Goal: Task Accomplishment & Management: Manage account settings

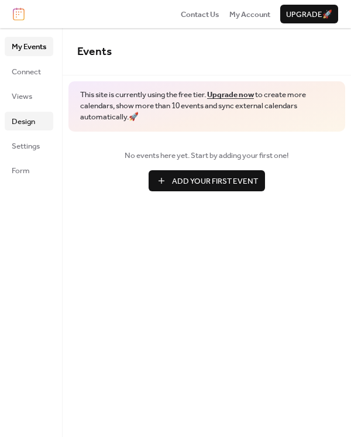
click at [11, 129] on link "Design" at bounding box center [29, 121] width 49 height 19
click at [29, 171] on span "Form" at bounding box center [21, 171] width 18 height 12
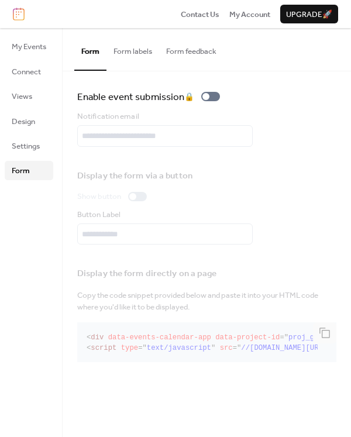
click at [129, 49] on button "Form labels" at bounding box center [133, 48] width 53 height 41
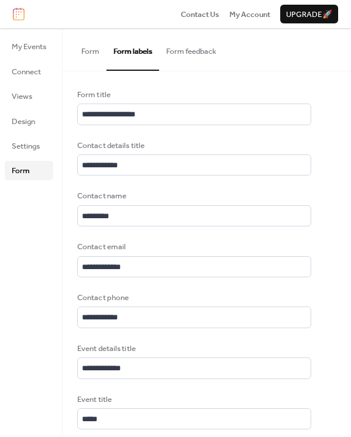
click at [188, 51] on button "Form feedback" at bounding box center [191, 48] width 64 height 41
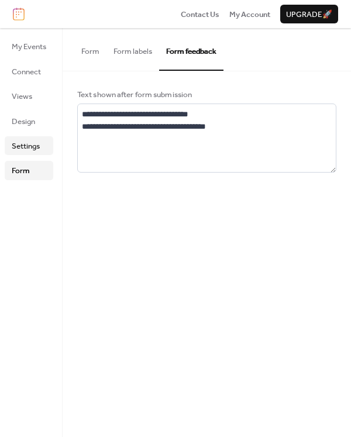
click at [13, 147] on span "Settings" at bounding box center [26, 147] width 28 height 12
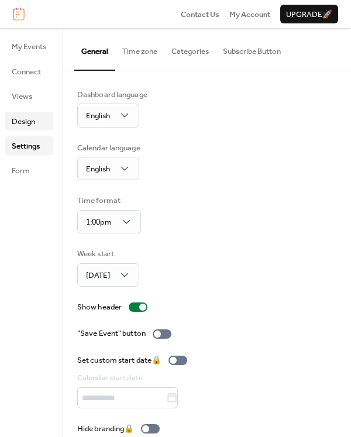
click at [26, 121] on span "Design" at bounding box center [23, 122] width 23 height 12
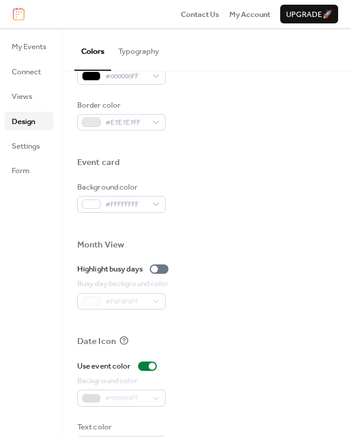
scroll to position [531, 0]
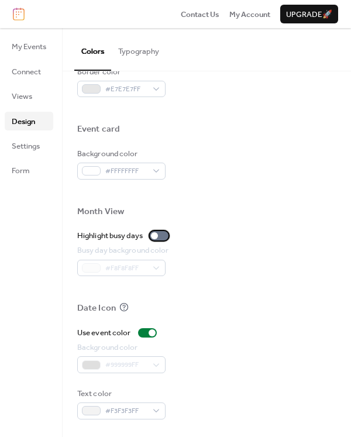
click at [162, 235] on div at bounding box center [159, 235] width 19 height 9
click at [162, 235] on div at bounding box center [163, 236] width 7 height 7
click at [25, 92] on span "Views" at bounding box center [22, 97] width 20 height 12
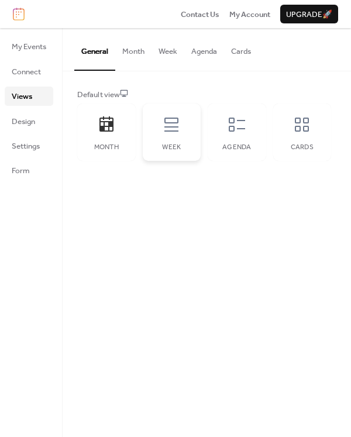
click at [175, 141] on div "Week" at bounding box center [172, 132] width 59 height 57
click at [228, 134] on div "Agenda" at bounding box center [237, 132] width 59 height 57
click at [305, 132] on icon at bounding box center [302, 124] width 19 height 19
click at [140, 54] on button "Month" at bounding box center [133, 48] width 36 height 41
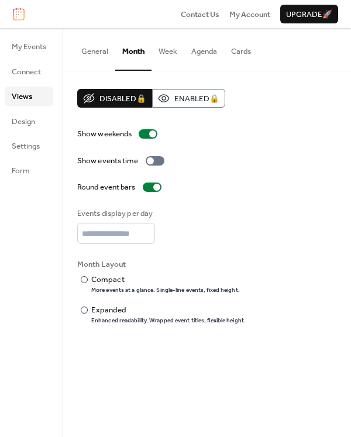
click at [177, 54] on button "Week" at bounding box center [168, 48] width 33 height 41
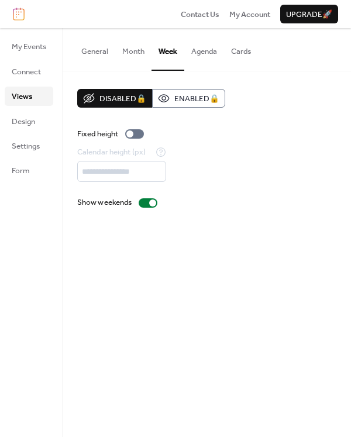
click at [206, 53] on button "Agenda" at bounding box center [204, 48] width 40 height 41
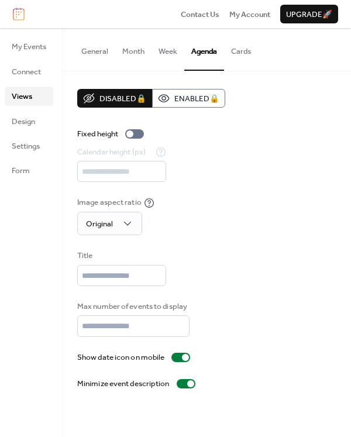
click at [218, 50] on button "Agenda" at bounding box center [204, 49] width 40 height 42
click at [232, 51] on button "Cards" at bounding box center [241, 48] width 34 height 41
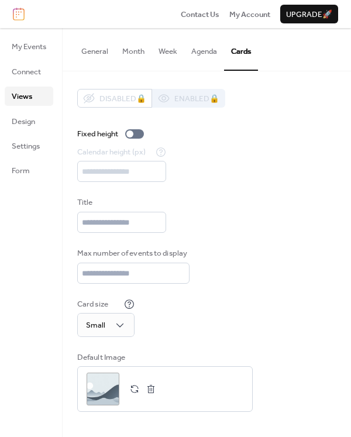
click at [120, 49] on button "Month" at bounding box center [133, 48] width 36 height 41
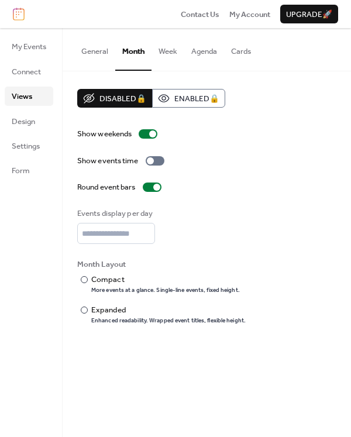
click at [176, 54] on button "Week" at bounding box center [168, 48] width 33 height 41
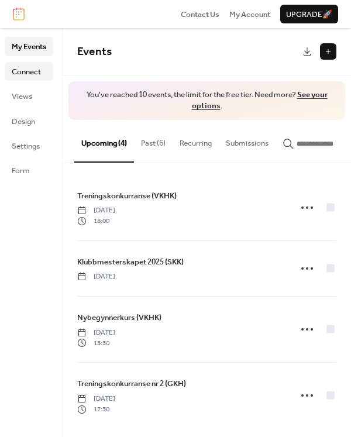
click at [19, 71] on span "Connect" at bounding box center [26, 72] width 29 height 12
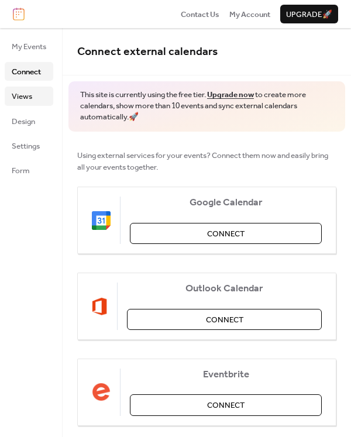
click at [26, 96] on span "Views" at bounding box center [22, 97] width 20 height 12
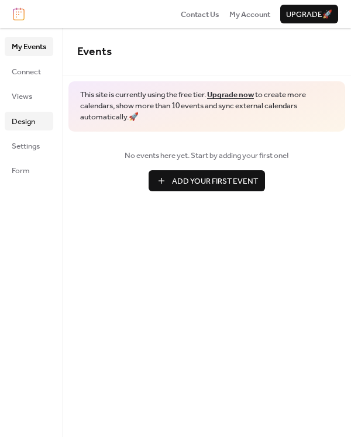
click at [29, 117] on span "Design" at bounding box center [23, 122] width 23 height 12
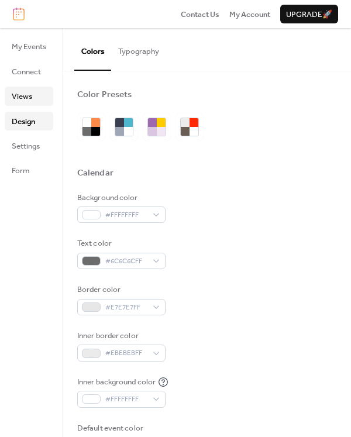
click at [39, 99] on link "Views" at bounding box center [29, 96] width 49 height 19
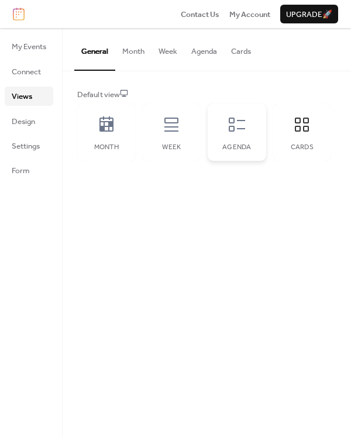
click at [226, 121] on div "Agenda" at bounding box center [237, 132] width 59 height 57
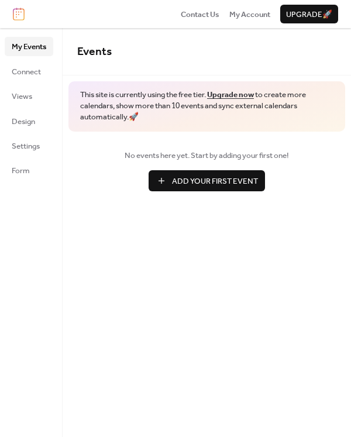
click at [194, 162] on span "No events here yet. Start by adding your first one!" at bounding box center [206, 156] width 259 height 12
click at [190, 183] on span "Add Your First Event" at bounding box center [215, 182] width 86 height 12
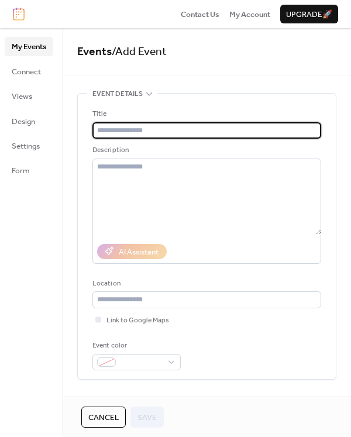
click at [135, 129] on input "text" at bounding box center [207, 130] width 229 height 16
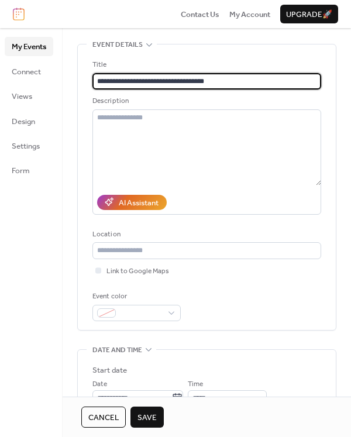
scroll to position [117, 0]
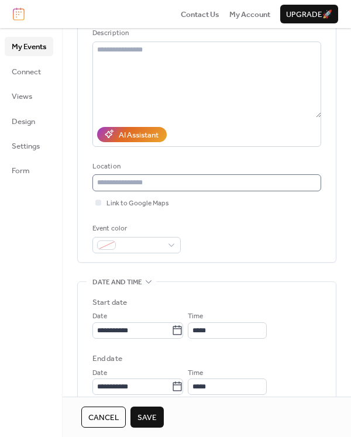
type input "**********"
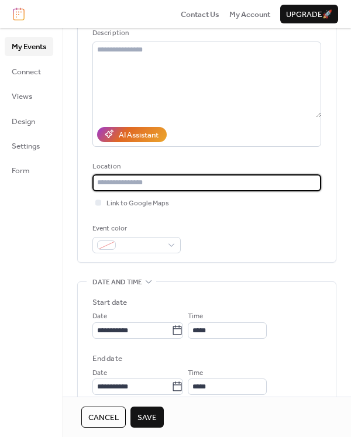
click at [152, 186] on input "text" at bounding box center [207, 183] width 229 height 16
click at [163, 187] on input "text" at bounding box center [207, 183] width 229 height 16
paste input "**********"
type input "**********"
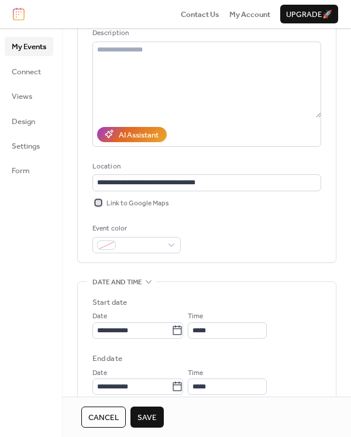
click at [101, 203] on div at bounding box center [98, 203] width 6 height 6
click at [168, 241] on div at bounding box center [137, 245] width 88 height 16
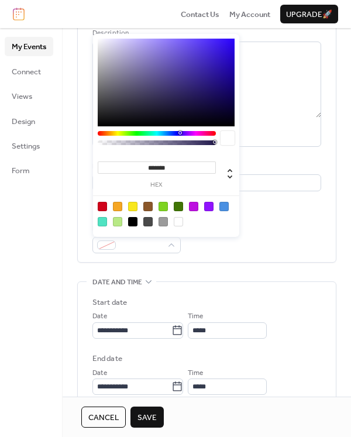
click at [117, 207] on div at bounding box center [117, 206] width 9 height 9
type input "*******"
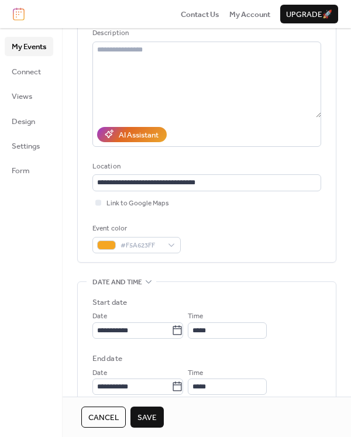
click at [254, 235] on div "Event color #F5A623FF" at bounding box center [207, 238] width 229 height 30
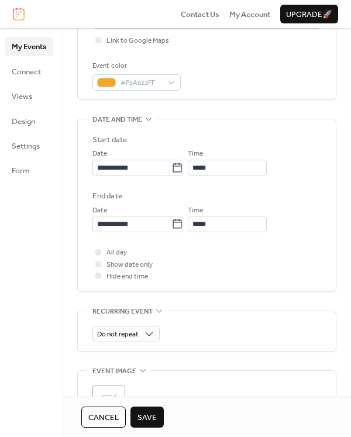
scroll to position [293, 0]
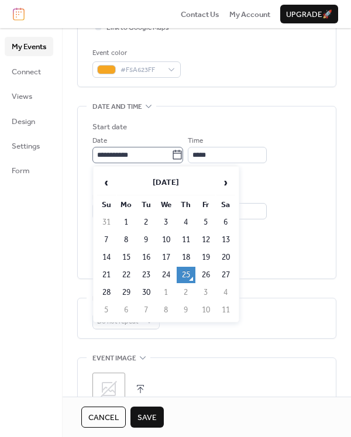
click at [183, 153] on icon at bounding box center [178, 155] width 12 height 12
click at [172, 153] on input "**********" at bounding box center [132, 155] width 79 height 16
click at [208, 268] on td "26" at bounding box center [206, 275] width 19 height 16
type input "**********"
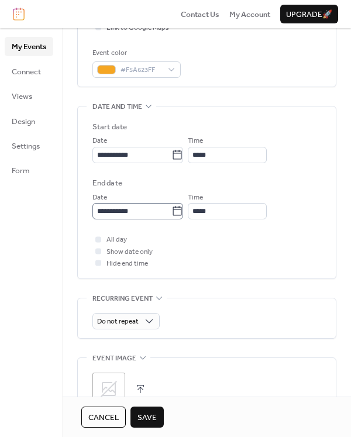
click at [182, 211] on icon at bounding box center [178, 212] width 12 height 12
click at [172, 211] on input "**********" at bounding box center [132, 211] width 79 height 16
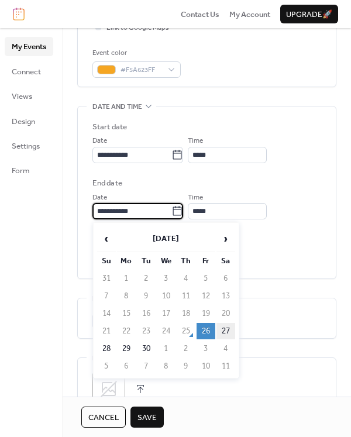
drag, startPoint x: 223, startPoint y: 333, endPoint x: 214, endPoint y: 324, distance: 12.8
click at [223, 332] on td "27" at bounding box center [226, 331] width 19 height 16
type input "**********"
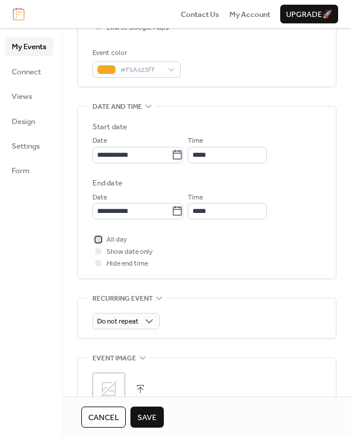
click at [98, 240] on div at bounding box center [98, 240] width 6 height 6
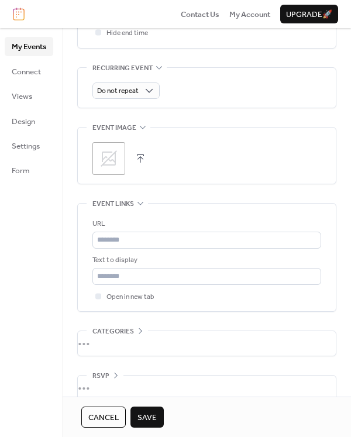
scroll to position [527, 0]
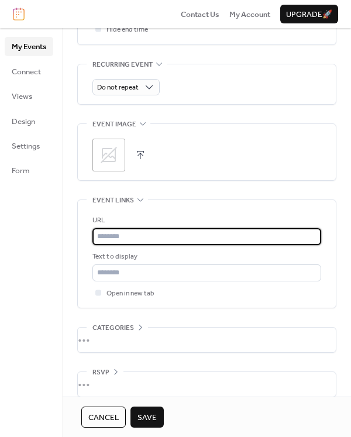
click at [153, 238] on input "text" at bounding box center [207, 236] width 229 height 16
paste input "**********"
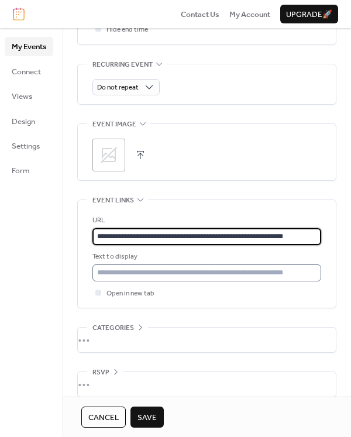
type input "**********"
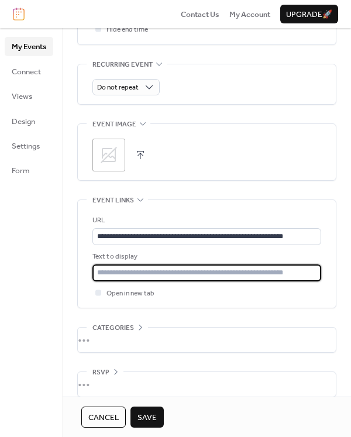
click at [144, 271] on input "text" at bounding box center [207, 273] width 229 height 16
type input "**********"
click at [160, 416] on button "Save" at bounding box center [147, 417] width 33 height 21
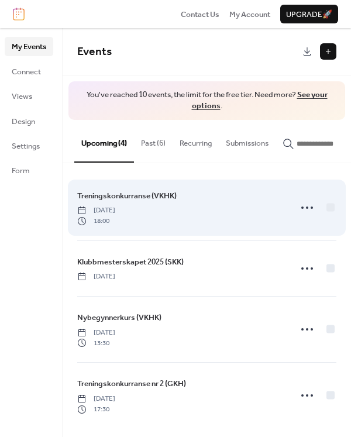
click at [109, 196] on span "Treningskonkurranse (VKHK)" at bounding box center [127, 196] width 100 height 12
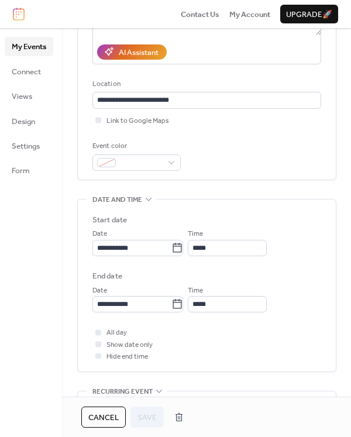
scroll to position [188, 0]
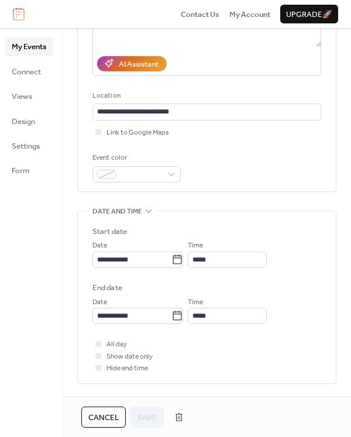
click at [32, 134] on ul "My Events Connect Views Design Settings Form" at bounding box center [29, 108] width 49 height 143
click at [32, 122] on span "Design" at bounding box center [23, 122] width 23 height 12
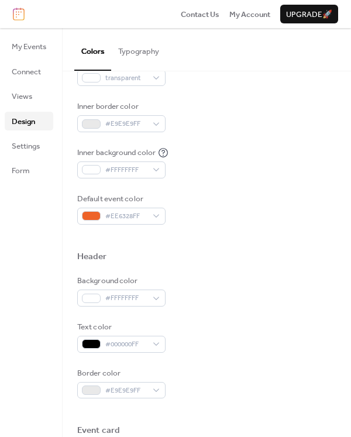
scroll to position [234, 0]
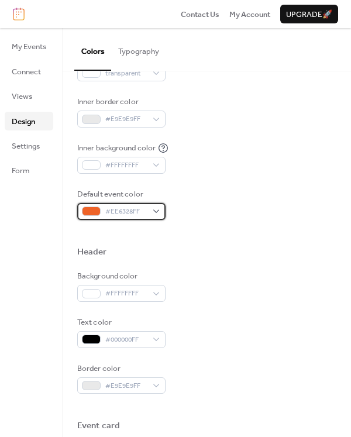
click at [136, 212] on span "#EE6328FF" at bounding box center [126, 212] width 42 height 12
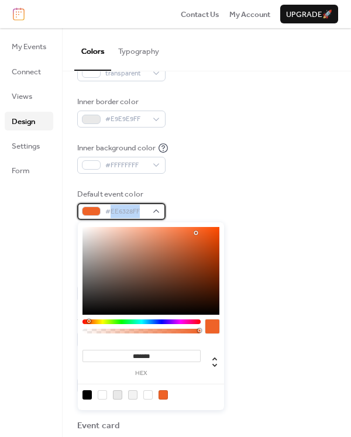
drag, startPoint x: 141, startPoint y: 212, endPoint x: 111, endPoint y: 213, distance: 29.9
click at [111, 213] on span "#EE6328FF" at bounding box center [126, 212] width 42 height 12
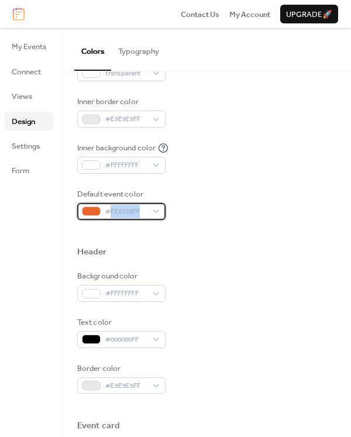
copy span "EE6328FF"
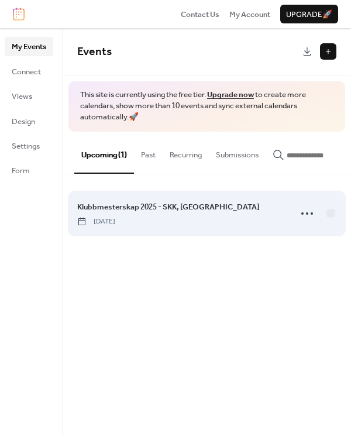
click at [152, 202] on div "Klubbmesterskap 2025 - SKK, [GEOGRAPHIC_DATA] [DATE]" at bounding box center [206, 213] width 259 height 55
click at [143, 213] on span "Klubbmesterskap 2025 - SKK, [GEOGRAPHIC_DATA]" at bounding box center [168, 207] width 182 height 12
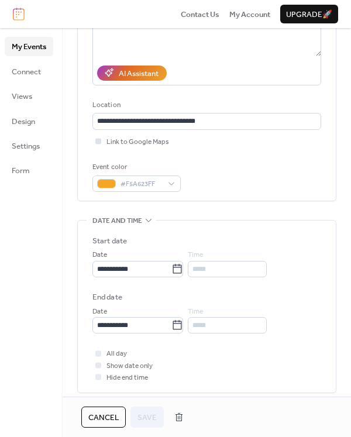
scroll to position [176, 0]
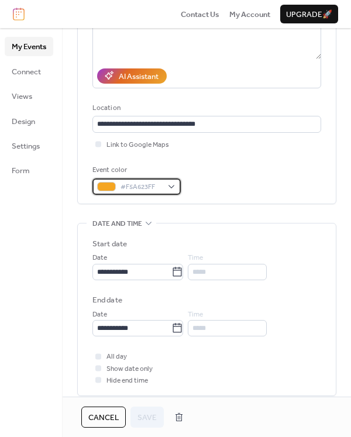
click at [171, 189] on div "#F5A623FF" at bounding box center [137, 187] width 88 height 16
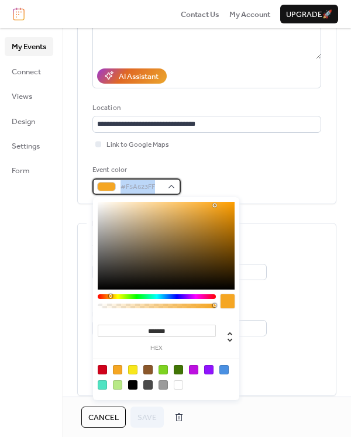
drag, startPoint x: 136, startPoint y: 185, endPoint x: 100, endPoint y: 184, distance: 36.9
click at [100, 184] on div "#F5A623FF" at bounding box center [137, 187] width 88 height 16
click at [155, 190] on span "#F5A623FF" at bounding box center [142, 188] width 42 height 12
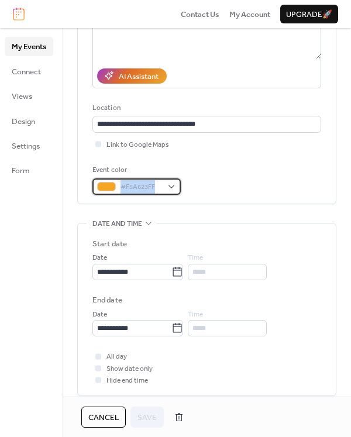
drag, startPoint x: 159, startPoint y: 186, endPoint x: 103, endPoint y: 189, distance: 56.3
click at [103, 189] on div "#F5A623FF" at bounding box center [137, 187] width 88 height 16
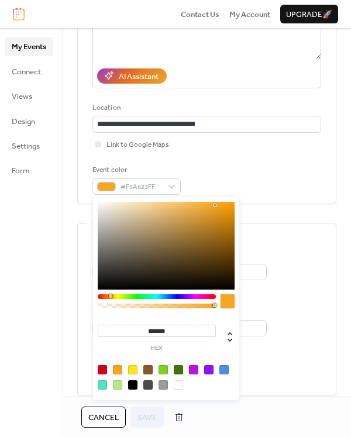
drag, startPoint x: 323, startPoint y: 180, endPoint x: 320, endPoint y: 197, distance: 16.7
click at [324, 178] on div "**********" at bounding box center [207, 61] width 258 height 286
